Goal: Task Accomplishment & Management: Manage account settings

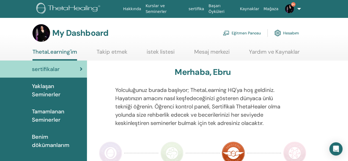
click at [245, 31] on link "Eğitmen Panosu" at bounding box center [242, 33] width 38 height 12
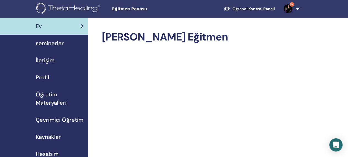
click at [49, 44] on span "seminerler" at bounding box center [50, 43] width 28 height 8
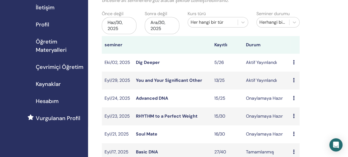
scroll to position [54, 0]
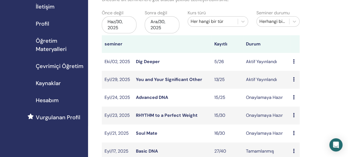
click at [194, 81] on link "You and Your Significant Other" at bounding box center [169, 79] width 66 height 6
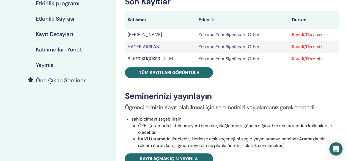
scroll to position [100, 0]
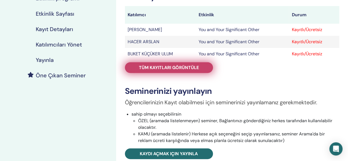
click at [167, 64] on link "Tüm kayıtları görüntüle" at bounding box center [169, 67] width 88 height 11
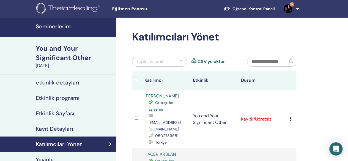
click at [180, 62] on div at bounding box center [181, 61] width 3 height 7
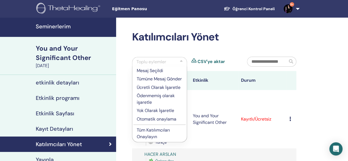
click at [160, 85] on p "Ücretli Olarak İşaretle" at bounding box center [160, 87] width 46 height 7
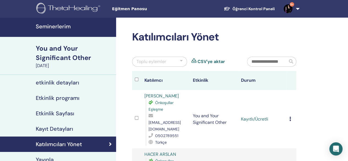
click at [179, 61] on div "Toplu eylemler" at bounding box center [159, 62] width 55 height 10
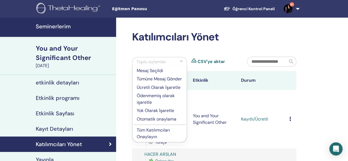
click at [157, 132] on p "Tüm Katılımcıları Onaylayın" at bounding box center [160, 133] width 46 height 13
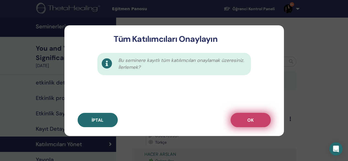
click at [245, 117] on button "OK" at bounding box center [251, 120] width 40 height 14
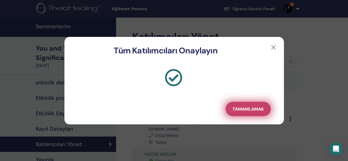
click at [267, 107] on button "Tamamlamak" at bounding box center [248, 109] width 45 height 14
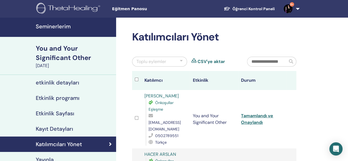
click at [50, 27] on h4 "Seminerlerim" at bounding box center [74, 26] width 77 height 7
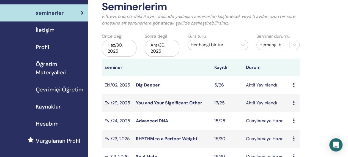
scroll to position [28, 0]
